Goal: Find contact information: Find contact information

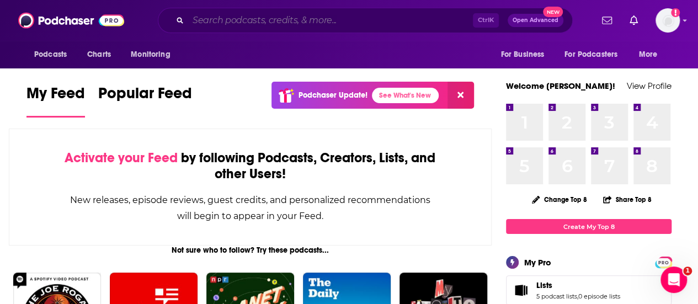
click at [304, 15] on input "Search podcasts, credits, & more..." at bounding box center [330, 21] width 285 height 18
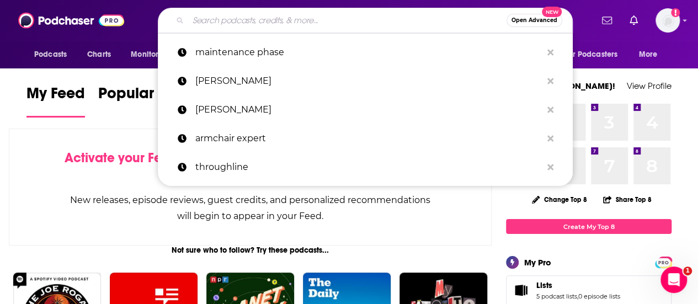
paste input "[PERSON_NAME]"
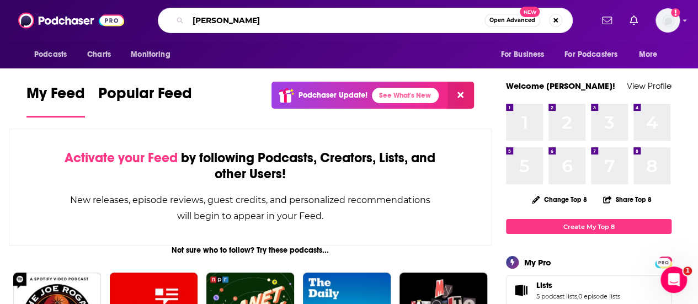
type input "[PERSON_NAME]"
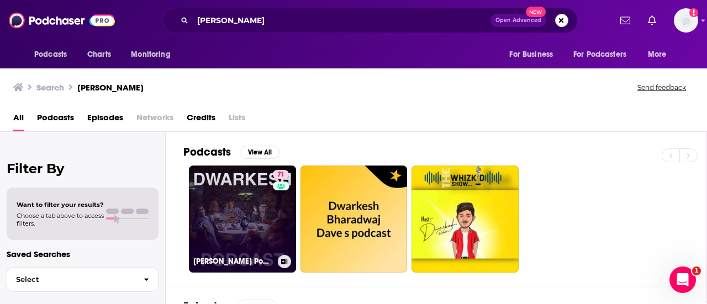
click at [234, 214] on link "71 [PERSON_NAME] Podcast" at bounding box center [242, 219] width 107 height 107
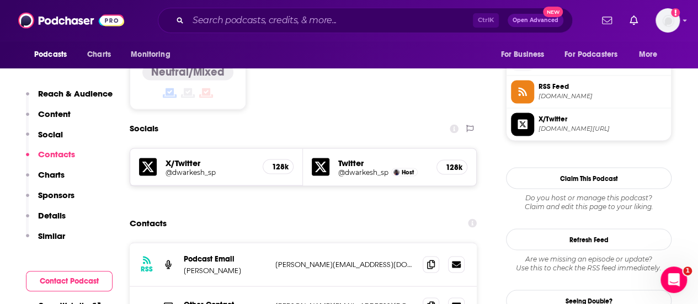
scroll to position [902, 0]
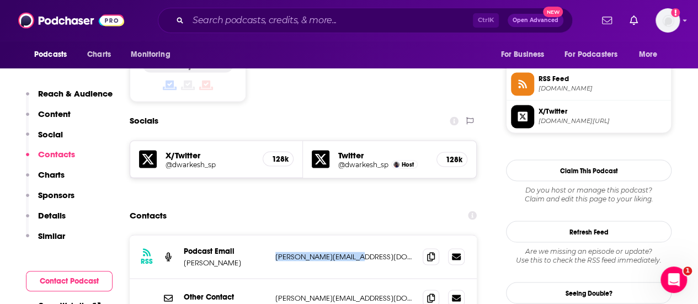
drag, startPoint x: 364, startPoint y: 200, endPoint x: 274, endPoint y: 209, distance: 90.4
click at [274, 235] on div "RSS Podcast Email [PERSON_NAME] [PERSON_NAME][EMAIL_ADDRESS][DOMAIN_NAME] [PERS…" at bounding box center [303, 257] width 347 height 44
copy p "[PERSON_NAME][EMAIL_ADDRESS][DOMAIN_NAME]"
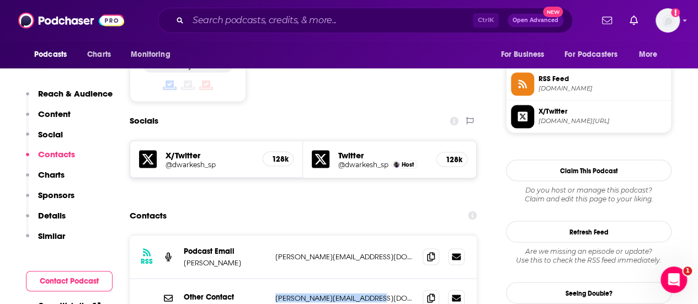
drag, startPoint x: 390, startPoint y: 243, endPoint x: 274, endPoint y: 243, distance: 115.9
click at [274, 279] on div "Other Contact [PERSON_NAME][EMAIL_ADDRESS][DOMAIN_NAME] [PERSON_NAME][EMAIL_ADD…" at bounding box center [303, 298] width 347 height 39
copy p "[PERSON_NAME][EMAIL_ADDRESS][DOMAIN_NAME]"
